Goal: Task Accomplishment & Management: Manage account settings

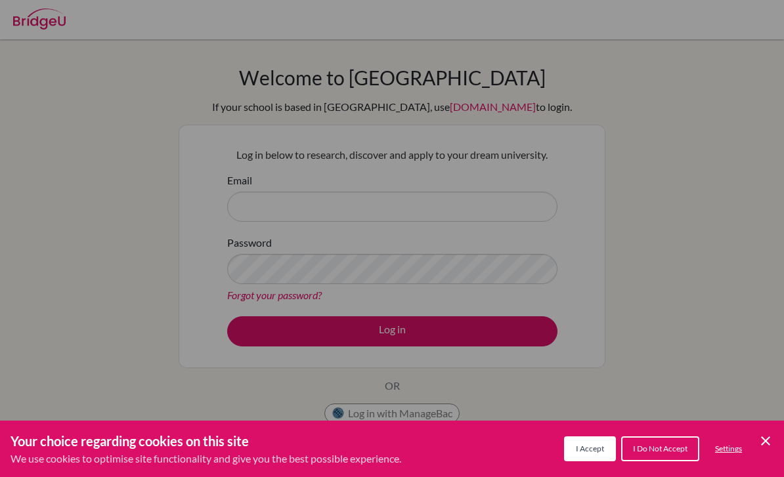
click at [589, 459] on button "I Accept" at bounding box center [590, 448] width 52 height 25
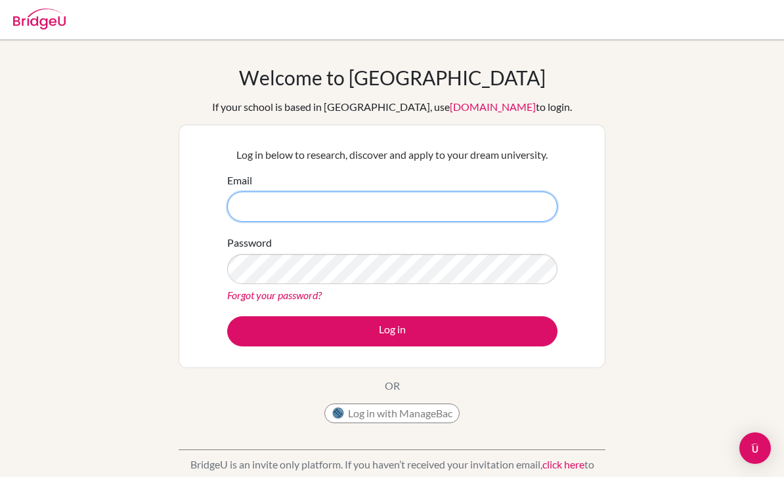
click at [502, 193] on input "Email" at bounding box center [392, 207] width 330 height 30
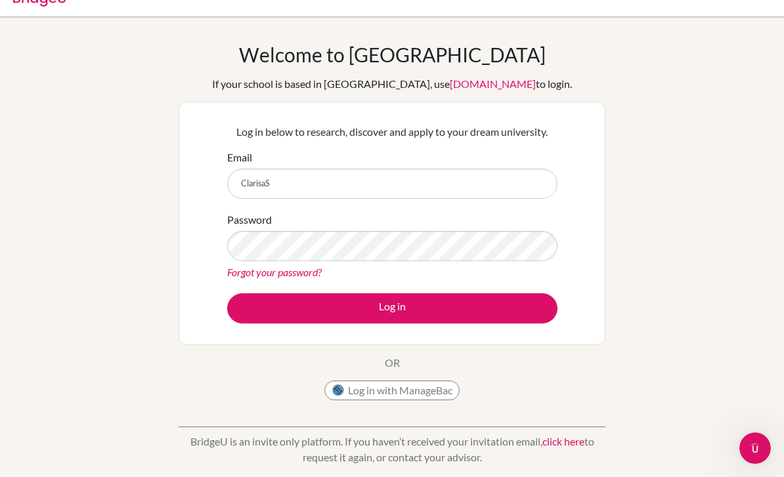
scroll to position [26, 0]
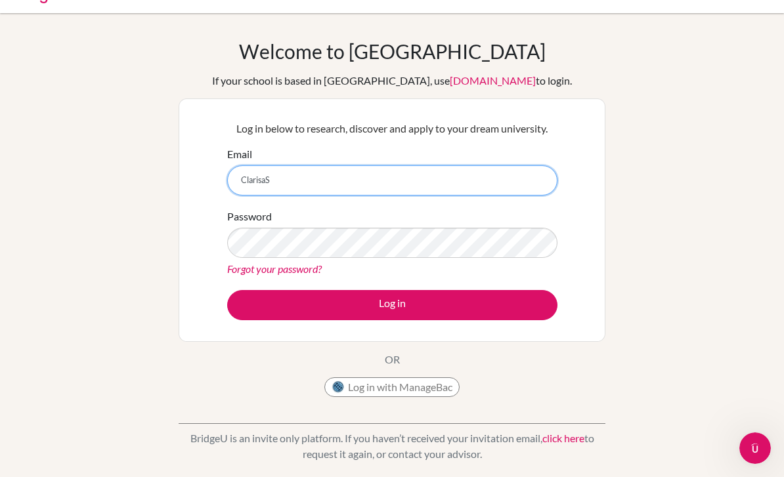
click at [514, 169] on input "ClarisaS" at bounding box center [392, 180] width 330 height 30
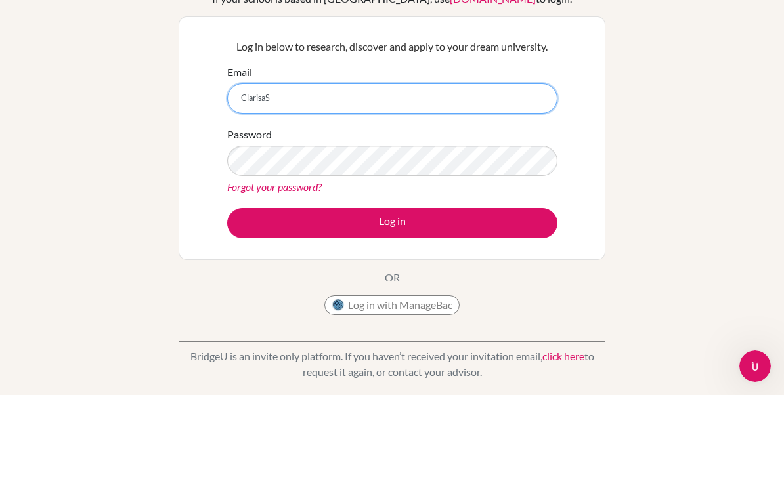
click at [480, 165] on input "ClarisaS" at bounding box center [392, 180] width 330 height 30
type input "C"
type input "clarisa.salim@sampoernaacadeny.net"
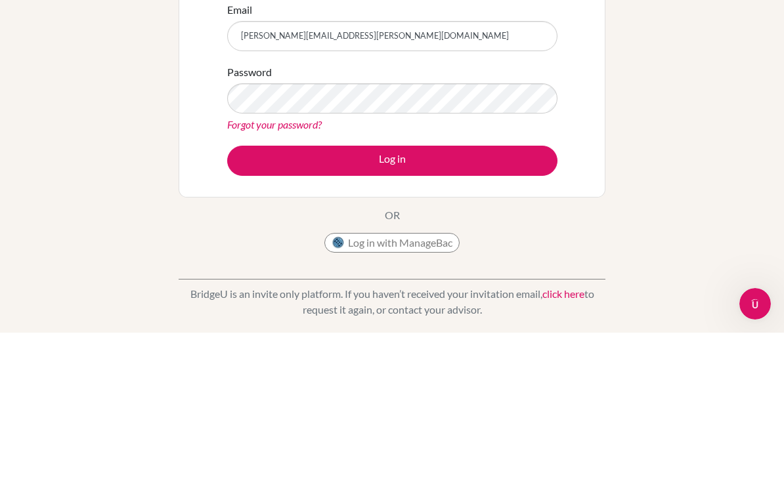
click at [492, 290] on button "Log in" at bounding box center [392, 305] width 330 height 30
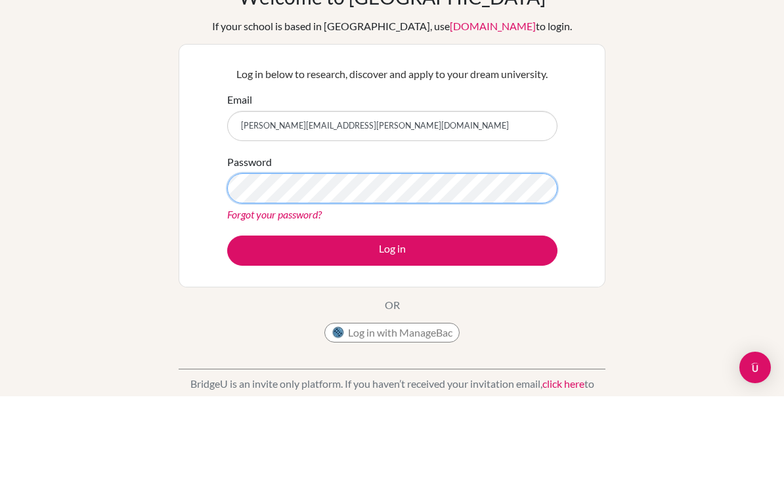
click at [392, 316] on button "Log in" at bounding box center [392, 331] width 330 height 30
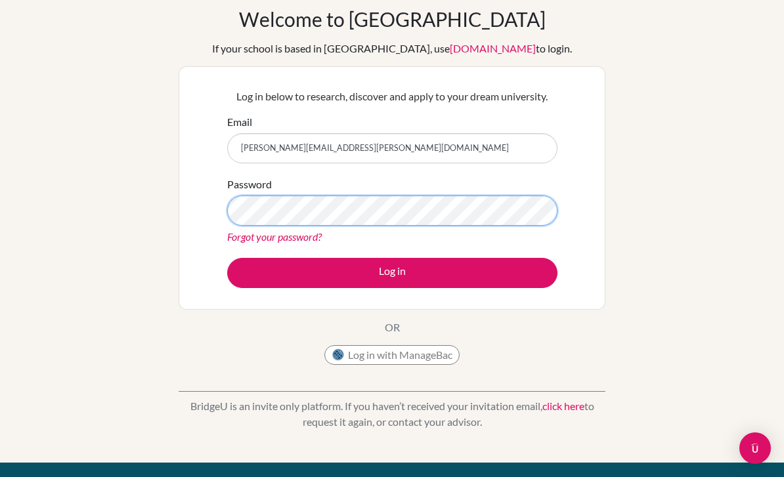
scroll to position [57, 0]
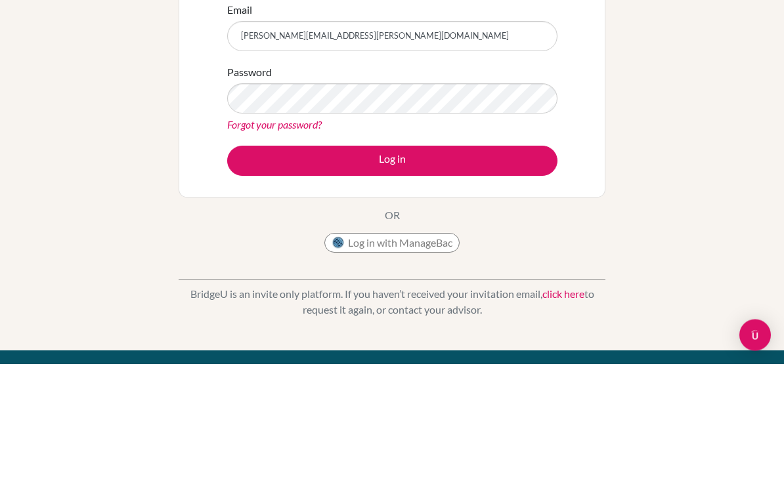
click at [257, 259] on button "Log in" at bounding box center [392, 274] width 330 height 30
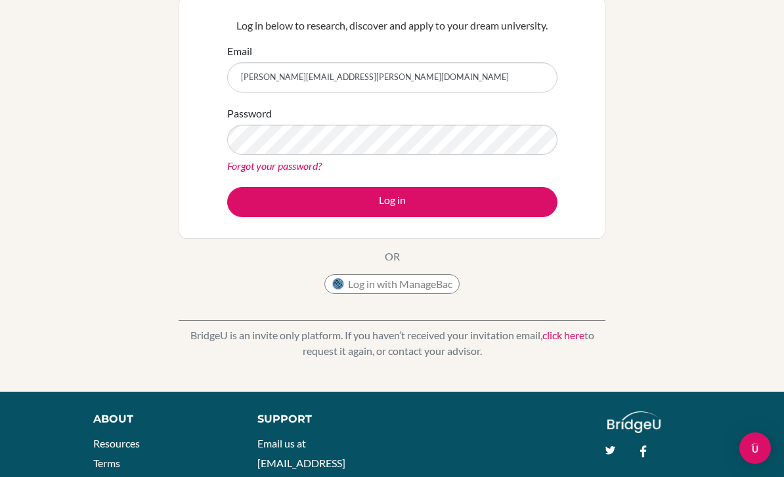
scroll to position [179, 0]
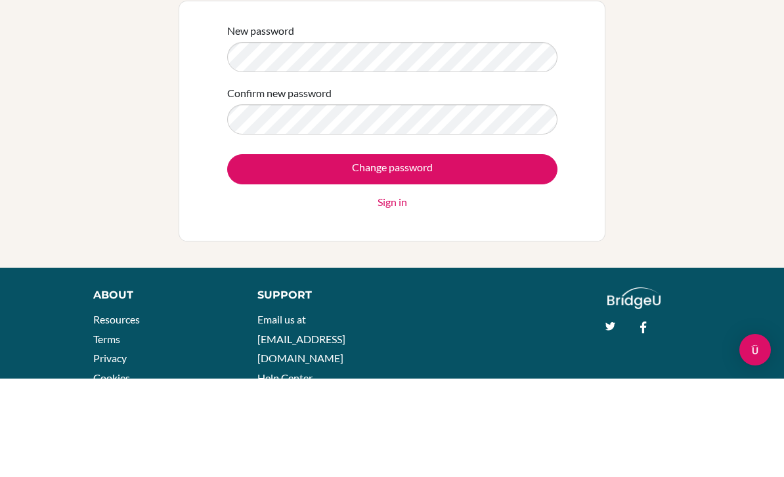
click at [481, 253] on input "Change password" at bounding box center [392, 268] width 330 height 30
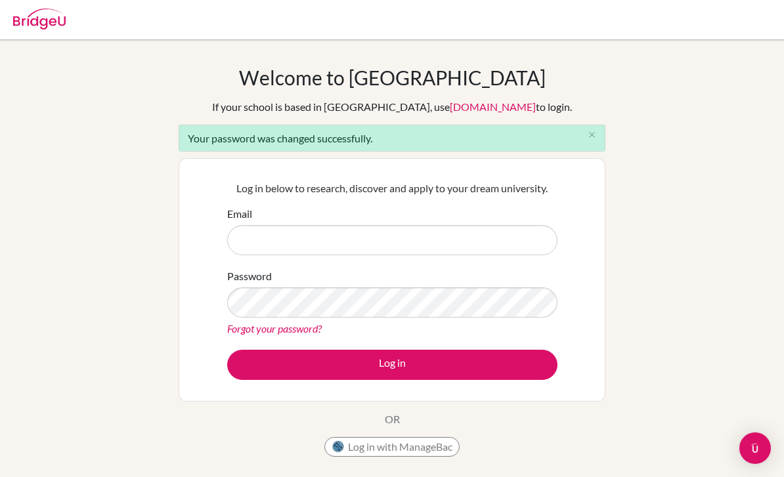
click at [461, 245] on input "Email" at bounding box center [392, 240] width 330 height 30
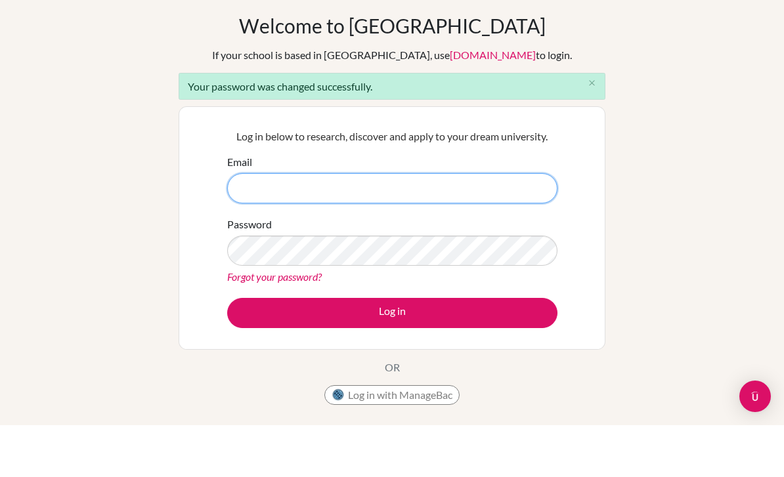
scroll to position [52, 0]
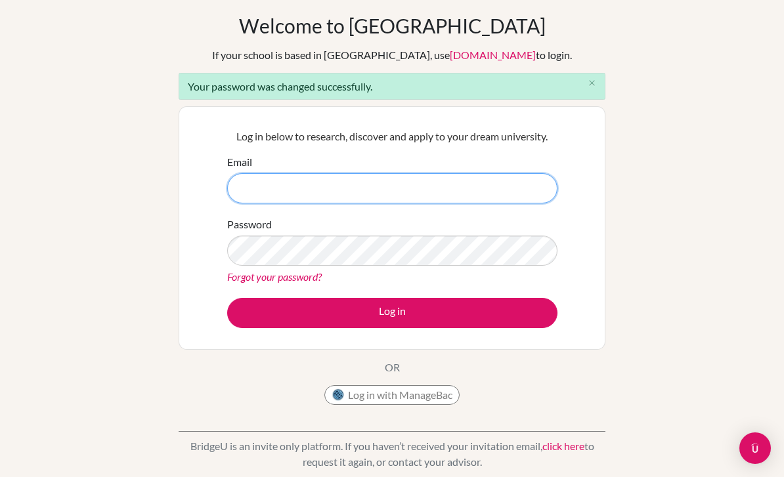
click at [419, 187] on input "Email" at bounding box center [392, 188] width 330 height 30
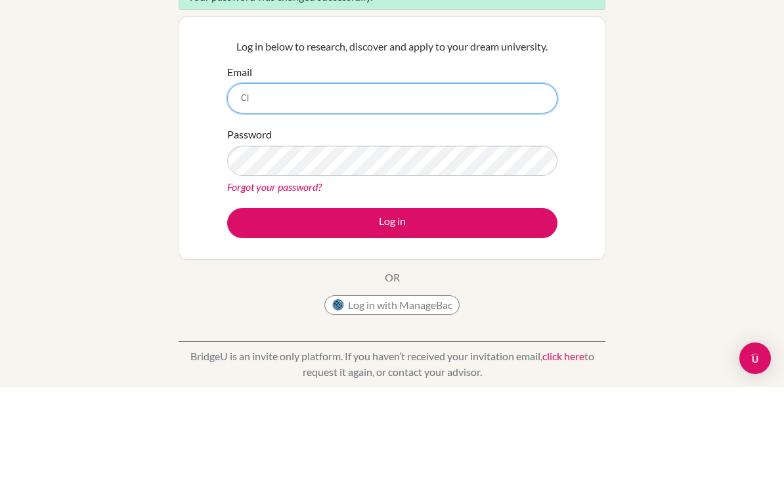
type input "C"
type input "clarisa.salim@sampoernaacademy.net"
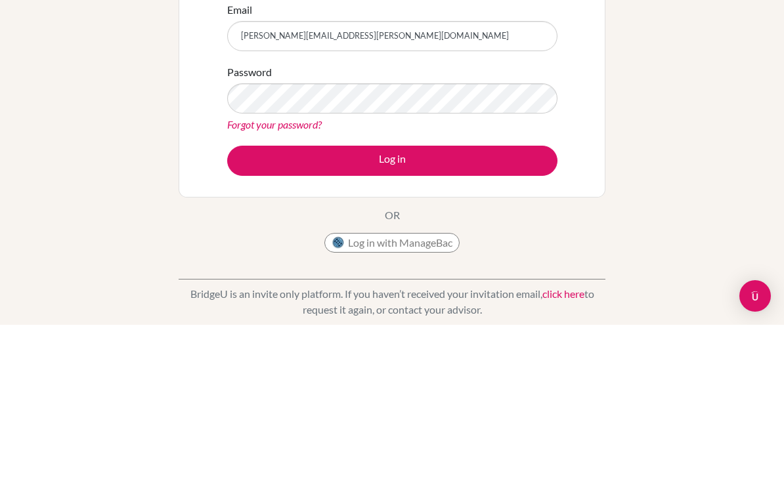
click at [501, 298] on button "Log in" at bounding box center [392, 313] width 330 height 30
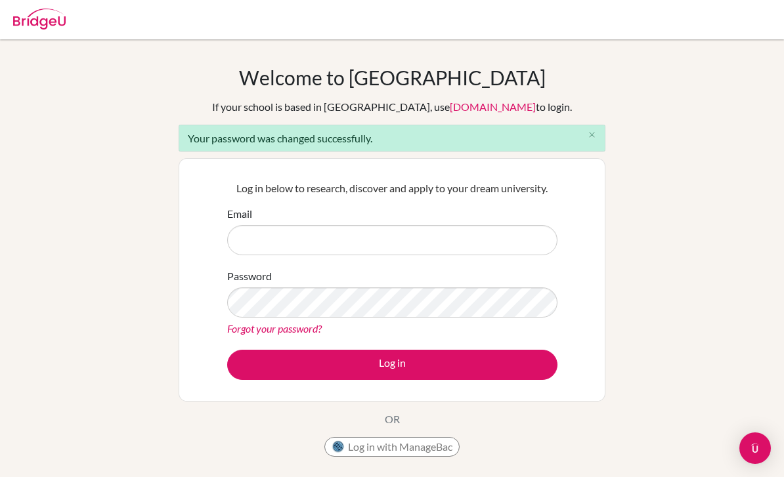
click at [461, 253] on input "Email" at bounding box center [392, 240] width 330 height 30
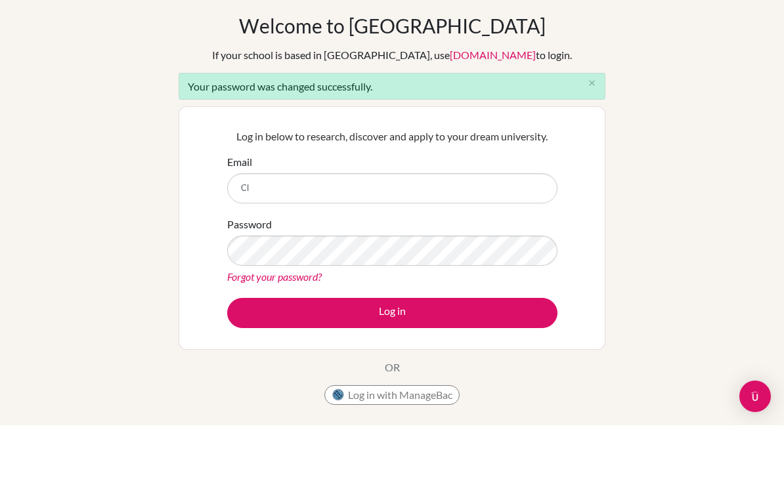
type input "C"
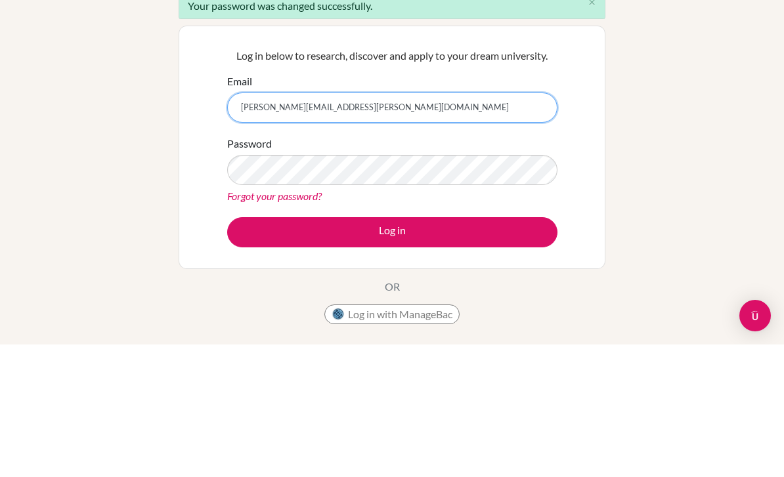
click at [484, 225] on input "[PERSON_NAME][EMAIL_ADDRESS][PERSON_NAME][DOMAIN_NAME]" at bounding box center [392, 240] width 330 height 30
click at [490, 225] on input "[PERSON_NAME][EMAIL_ADDRESS][PERSON_NAME][DOMAIN_NAME]" at bounding box center [392, 240] width 330 height 30
type input "[PERSON_NAME][EMAIL_ADDRESS][PERSON_NAME][DOMAIN_NAME]"
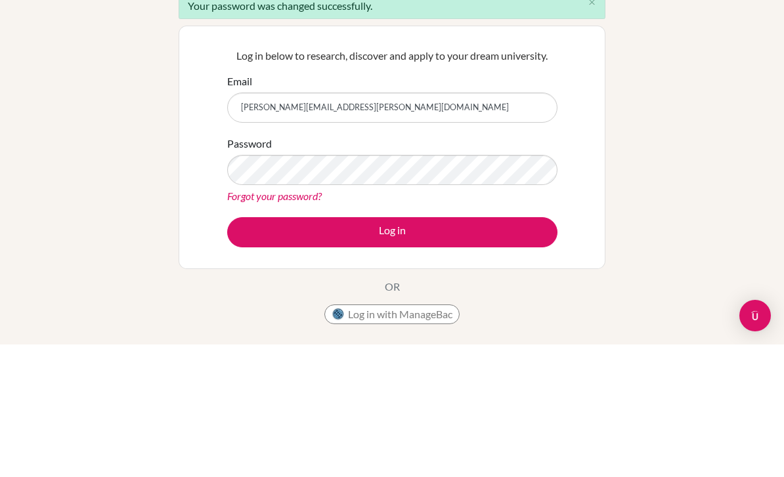
click at [503, 350] on button "Log in" at bounding box center [392, 365] width 330 height 30
